Goal: Find specific page/section: Find specific page/section

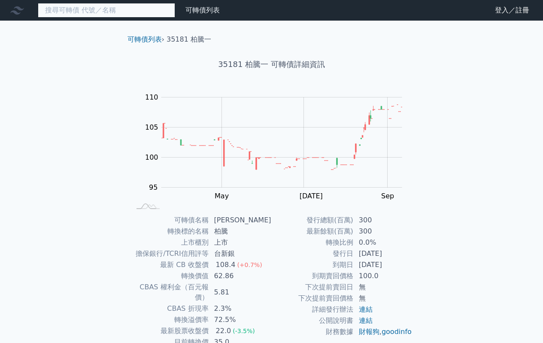
click at [66, 6] on input at bounding box center [106, 10] width 137 height 15
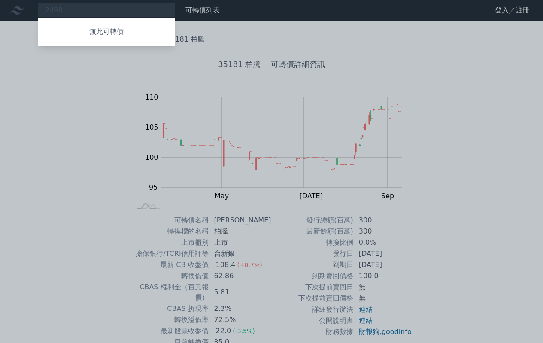
click at [64, 21] on div "無此可轉債" at bounding box center [106, 32] width 137 height 28
click at [77, 30] on p "無此可轉債" at bounding box center [106, 32] width 137 height 10
click at [58, 94] on div at bounding box center [271, 171] width 543 height 343
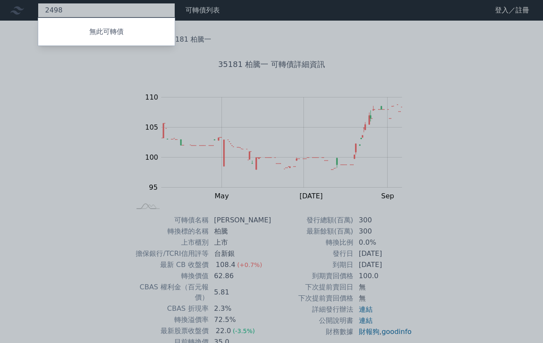
click at [95, 14] on div "2498 無此可轉債" at bounding box center [106, 10] width 137 height 15
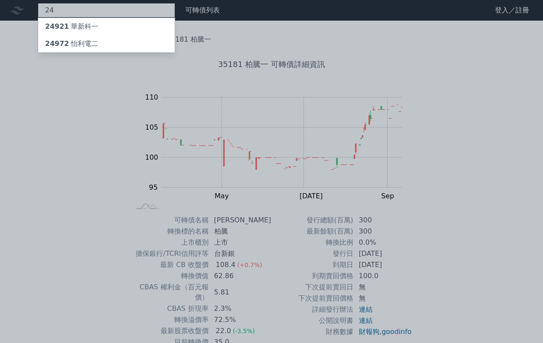
type input "2"
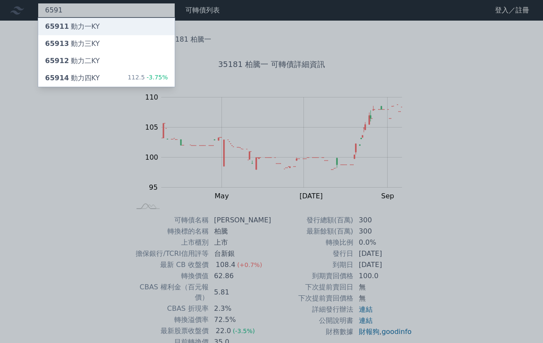
type input "6591"
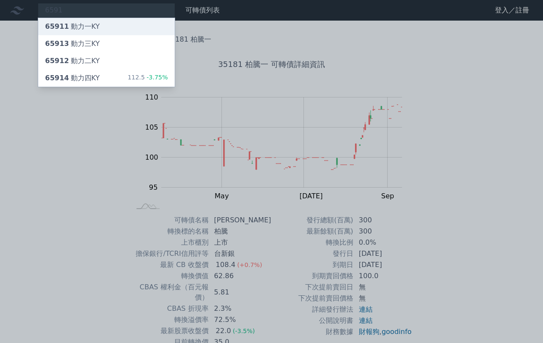
click at [95, 27] on div "65911 動力一KY" at bounding box center [72, 26] width 55 height 10
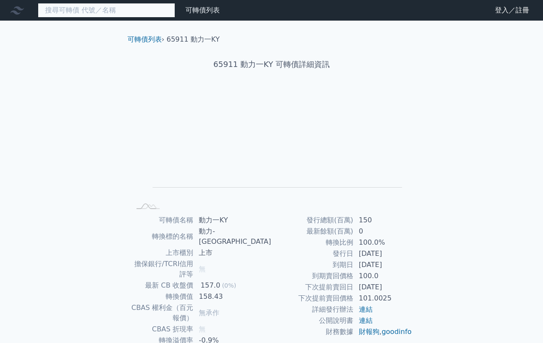
click at [79, 13] on input at bounding box center [106, 10] width 137 height 15
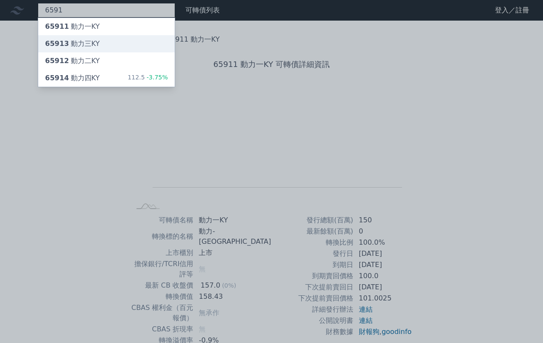
type input "6591"
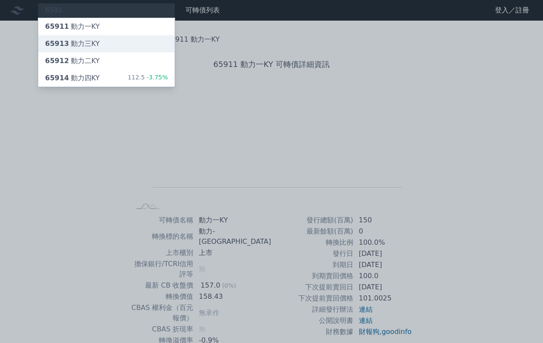
click at [91, 46] on div "65913 動力[GEOGRAPHIC_DATA]" at bounding box center [72, 44] width 55 height 10
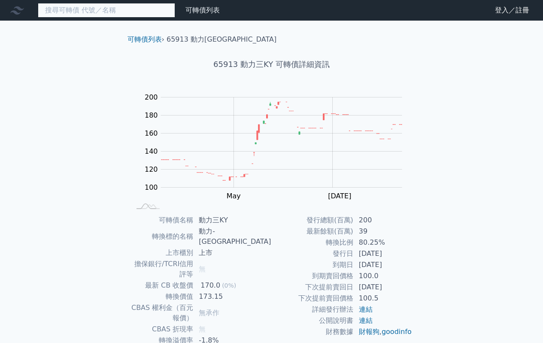
click at [93, 11] on input at bounding box center [106, 10] width 137 height 15
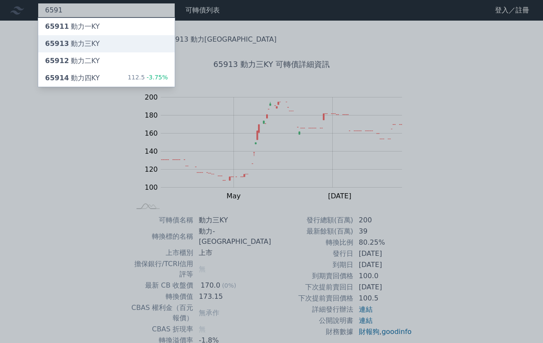
type input "6591"
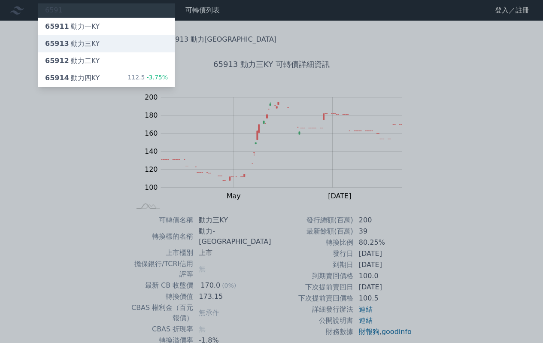
click at [88, 49] on div "65913 動力[GEOGRAPHIC_DATA]" at bounding box center [72, 44] width 55 height 10
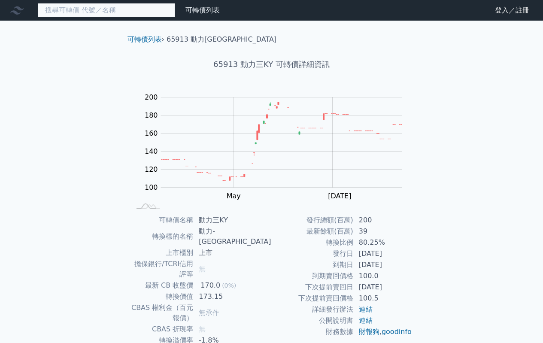
click at [87, 11] on input at bounding box center [106, 10] width 137 height 15
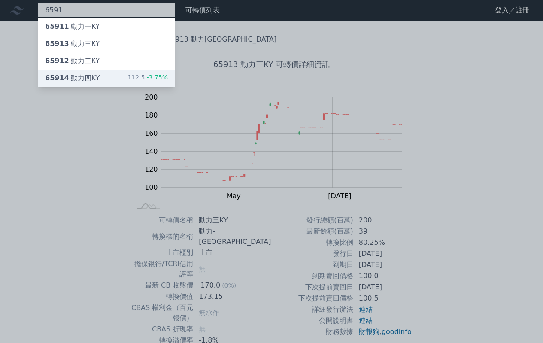
type input "6591"
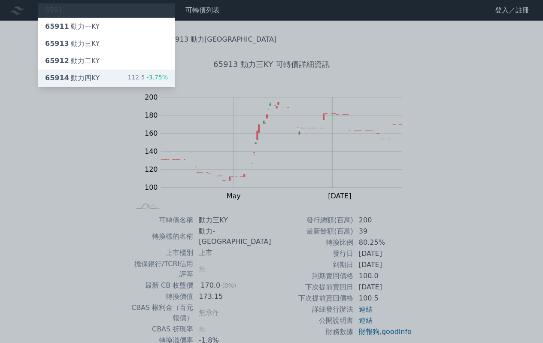
click at [84, 79] on div "65914 動力[GEOGRAPHIC_DATA]" at bounding box center [72, 78] width 55 height 10
